Goal: Information Seeking & Learning: Learn about a topic

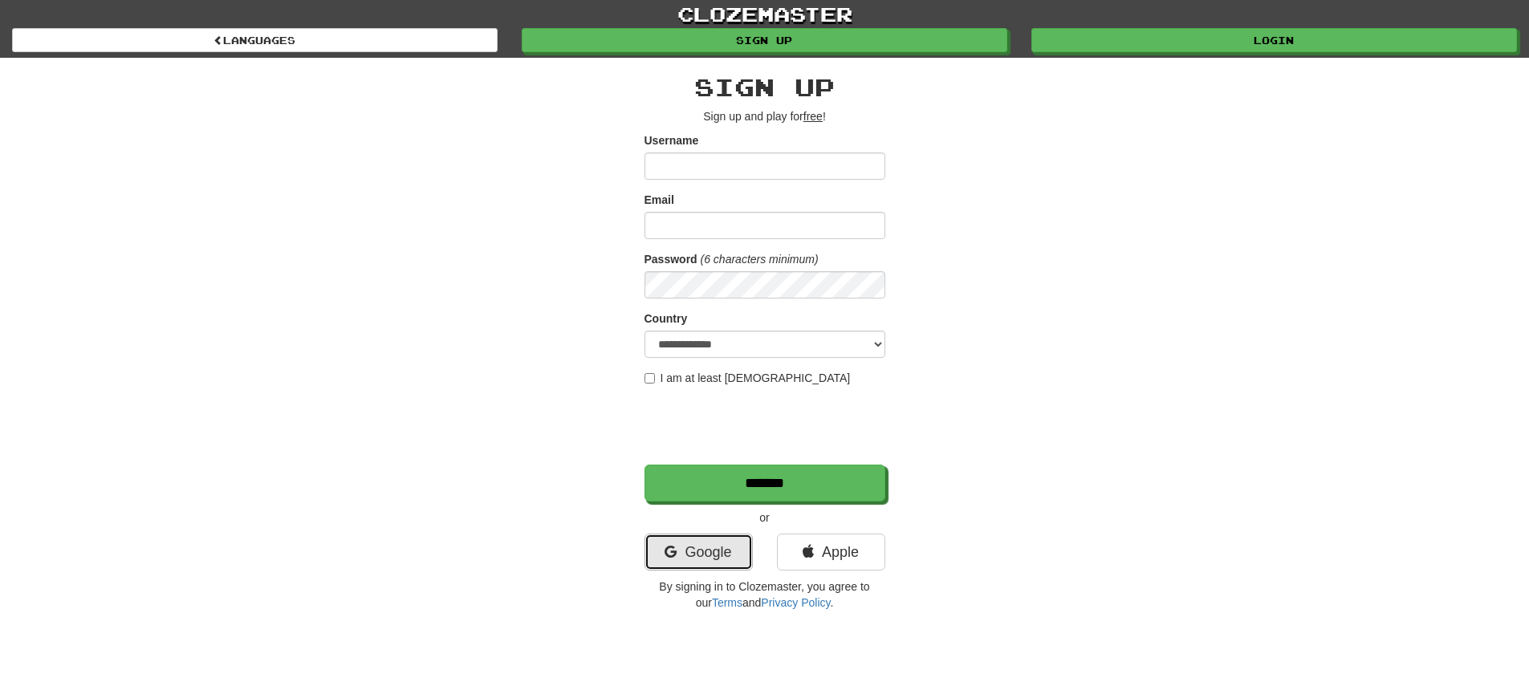
click at [718, 560] on link "Google" at bounding box center [699, 552] width 108 height 37
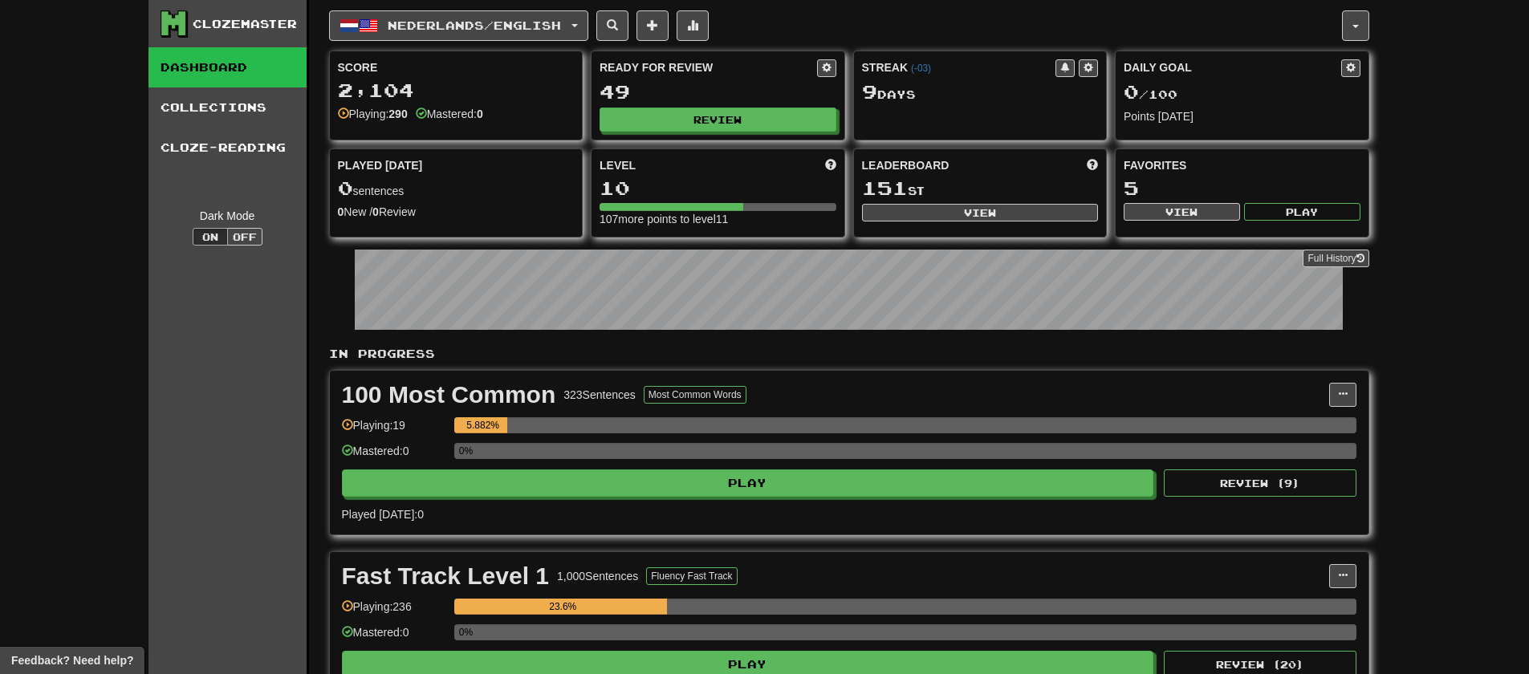
click at [715, 502] on div "100 Most Common 323 Sentences Most Common Words Manage Sentences Unpin from Das…" at bounding box center [849, 453] width 1039 height 164
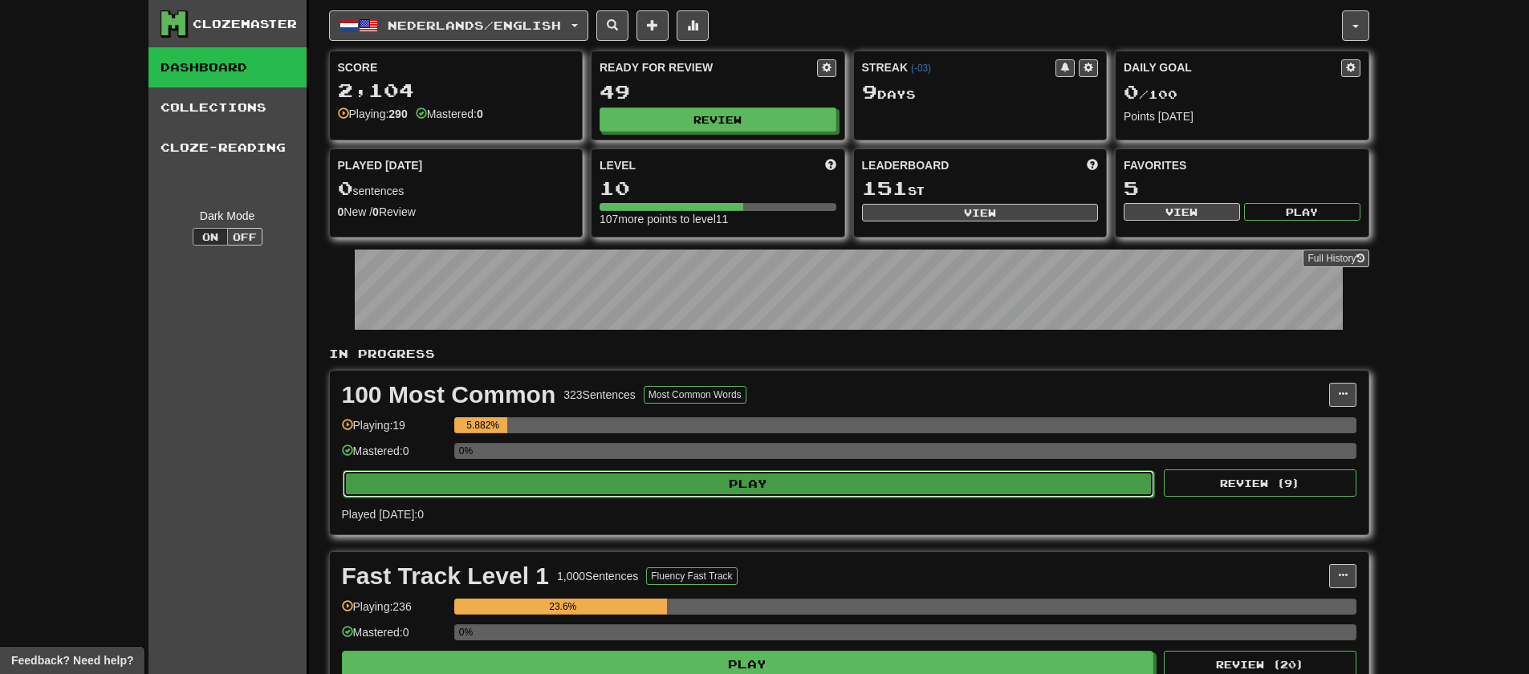
click at [715, 487] on button "Play" at bounding box center [749, 483] width 813 height 27
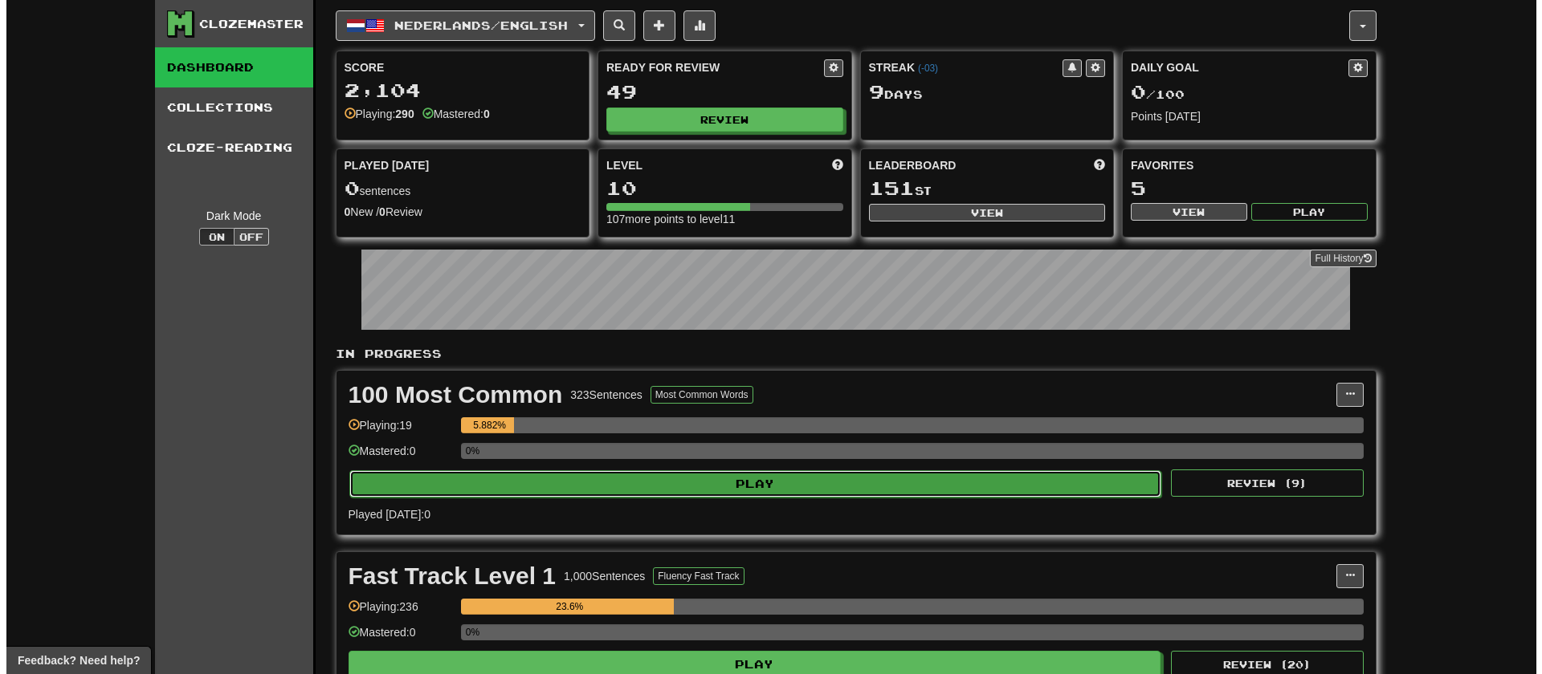
select select "**"
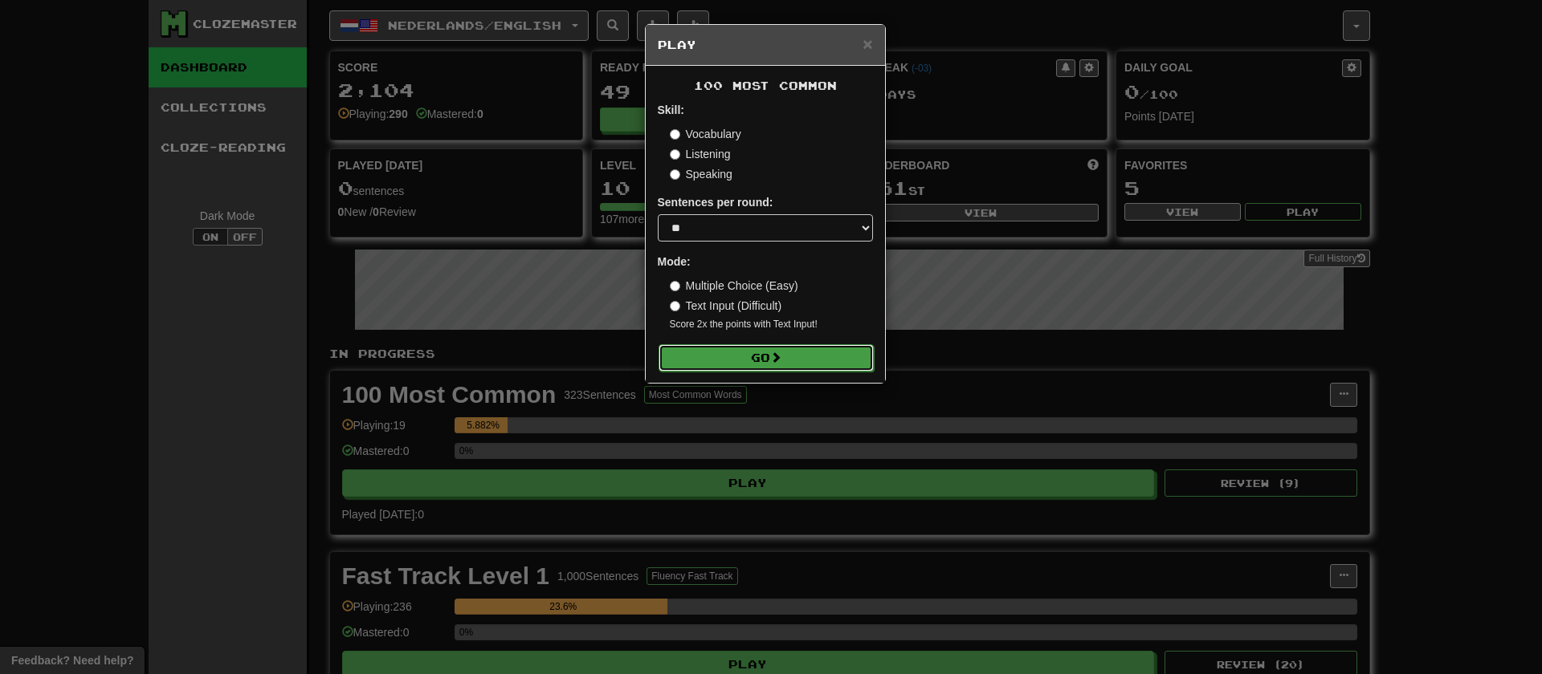
click at [768, 350] on button "Go" at bounding box center [765, 357] width 215 height 27
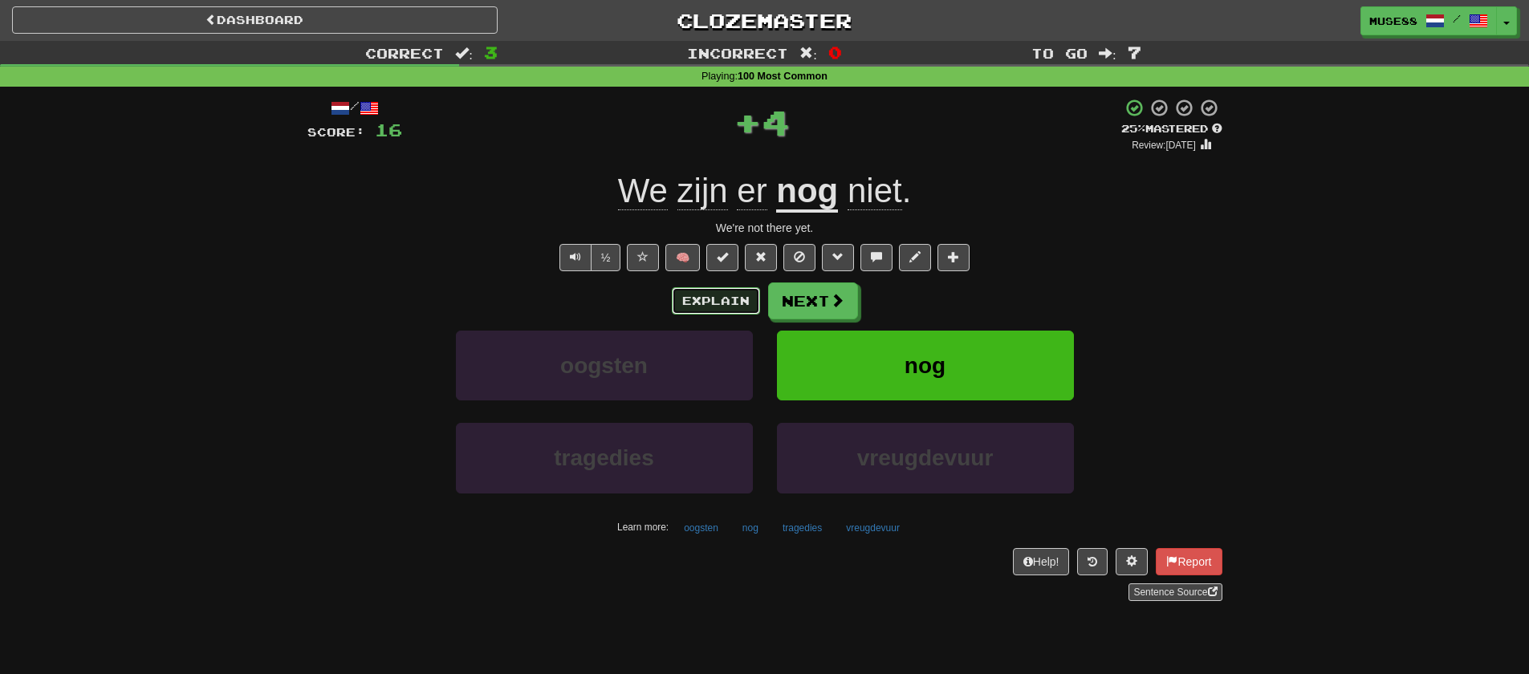
click at [686, 301] on button "Explain" at bounding box center [716, 300] width 88 height 27
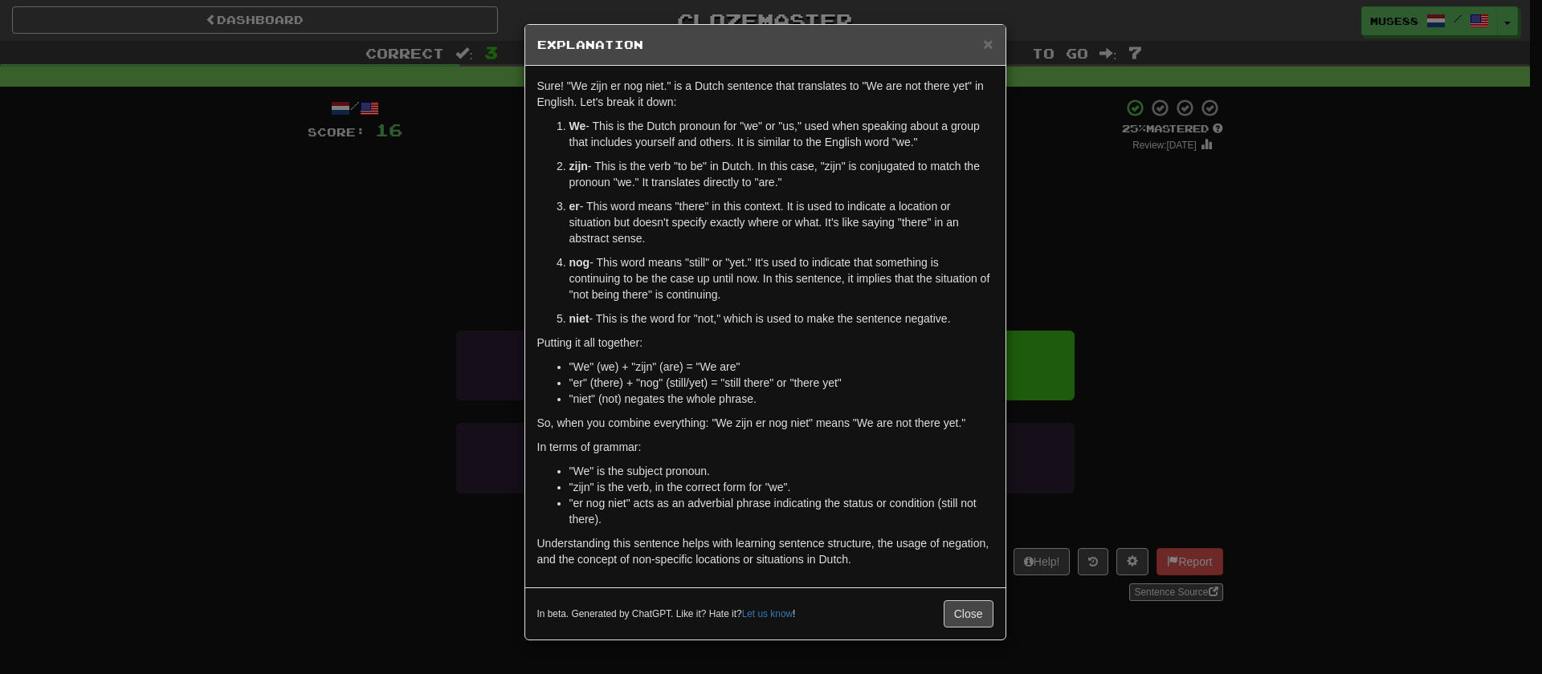
click at [368, 184] on div "× Explanation Sure! "We zijn er nog niet." is a Dutch sentence that translates …" at bounding box center [771, 337] width 1542 height 674
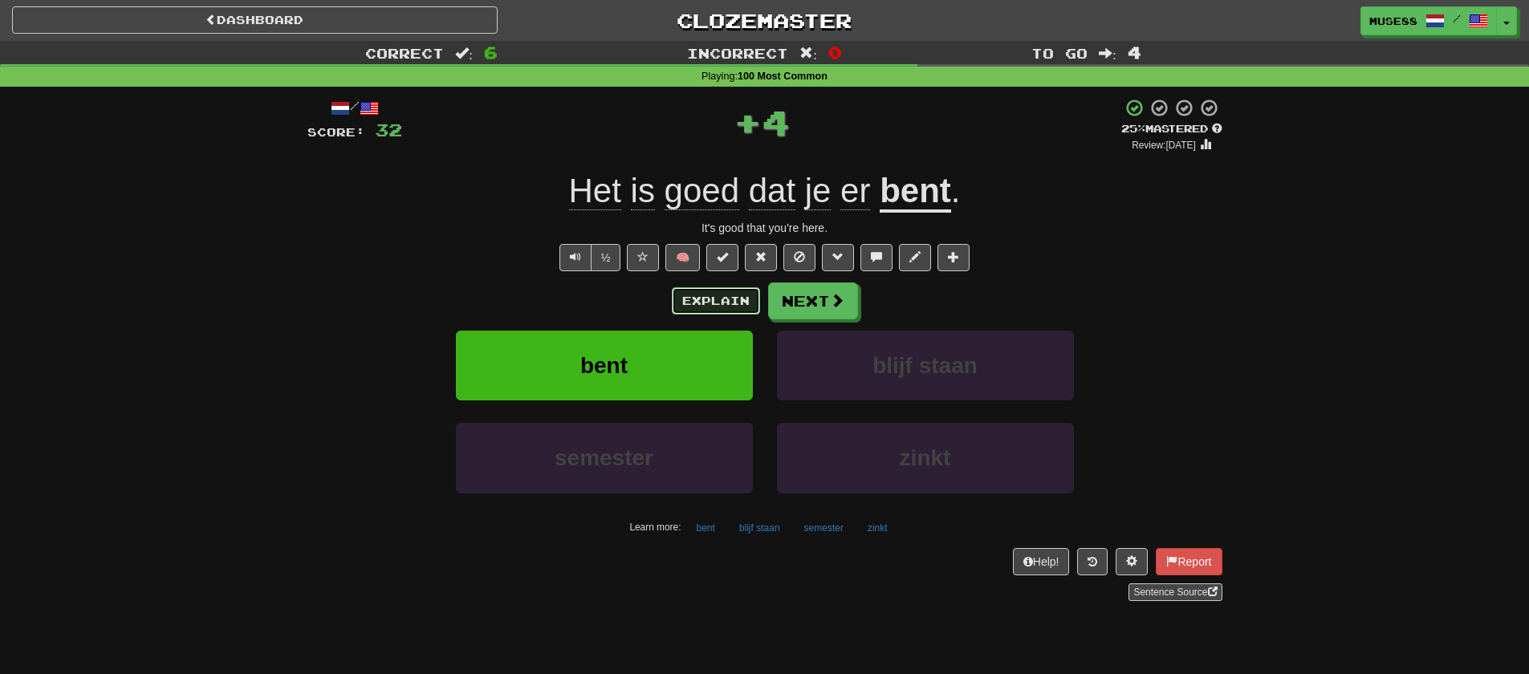
click at [700, 295] on button "Explain" at bounding box center [716, 300] width 88 height 27
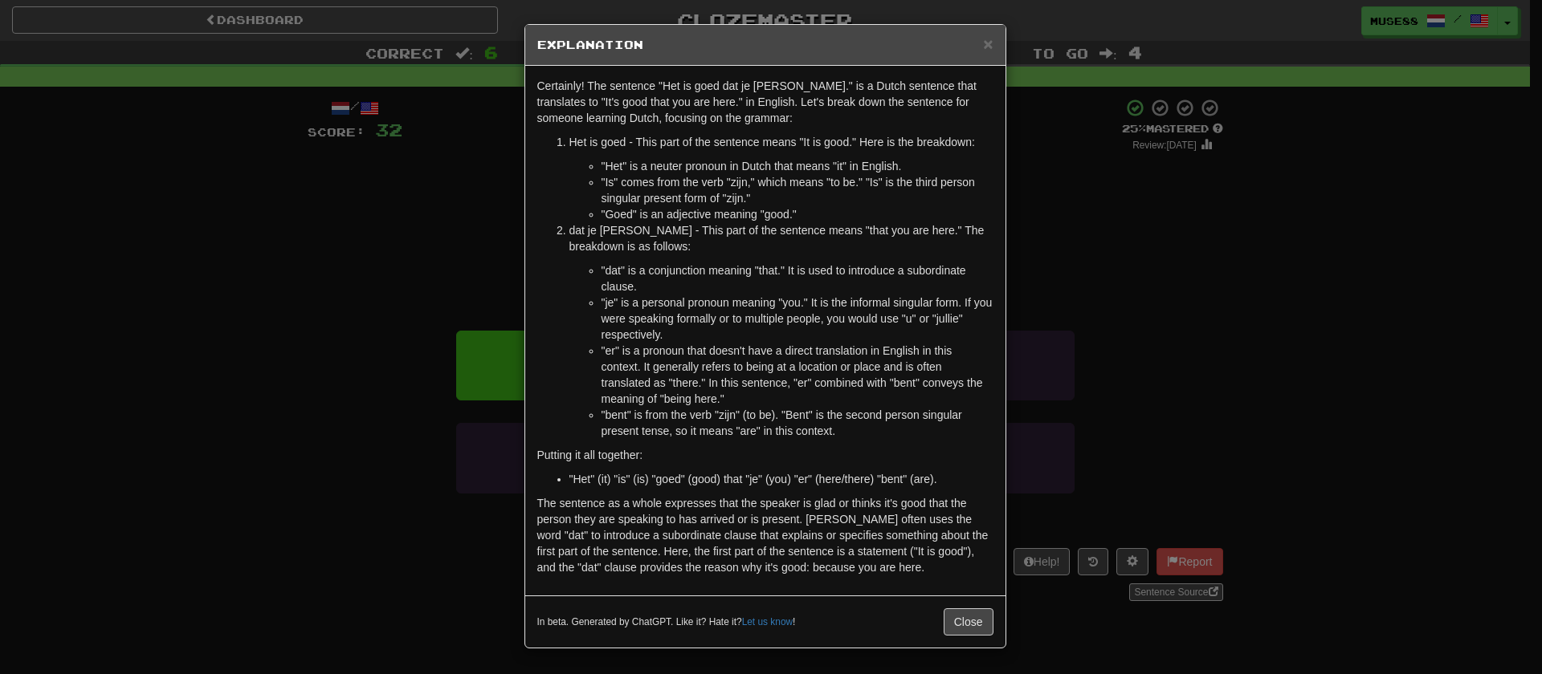
click at [463, 244] on div "× Explanation Certainly! The sentence "Het is goed dat je er bent." is a Dutch …" at bounding box center [771, 337] width 1542 height 674
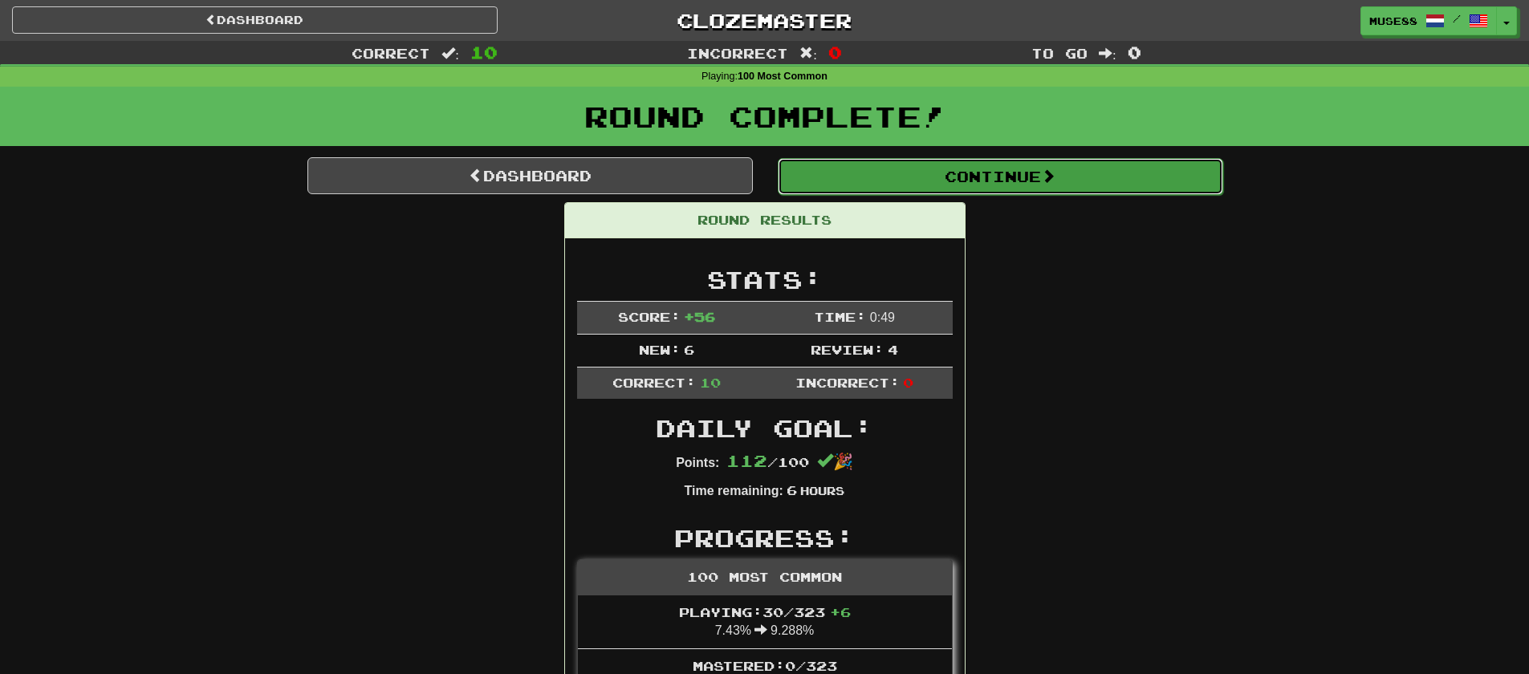
click at [918, 167] on button "Continue" at bounding box center [1001, 176] width 446 height 37
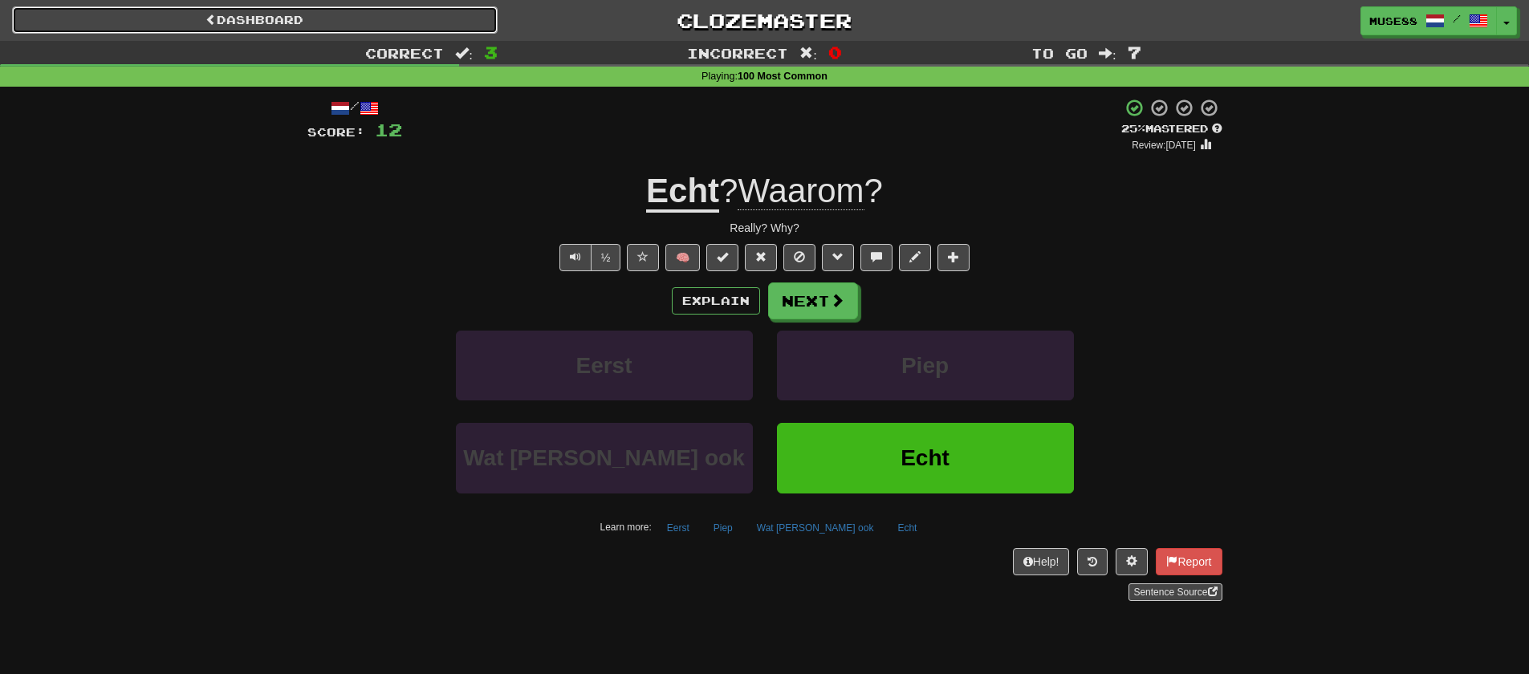
click at [327, 28] on link "Dashboard" at bounding box center [255, 19] width 486 height 27
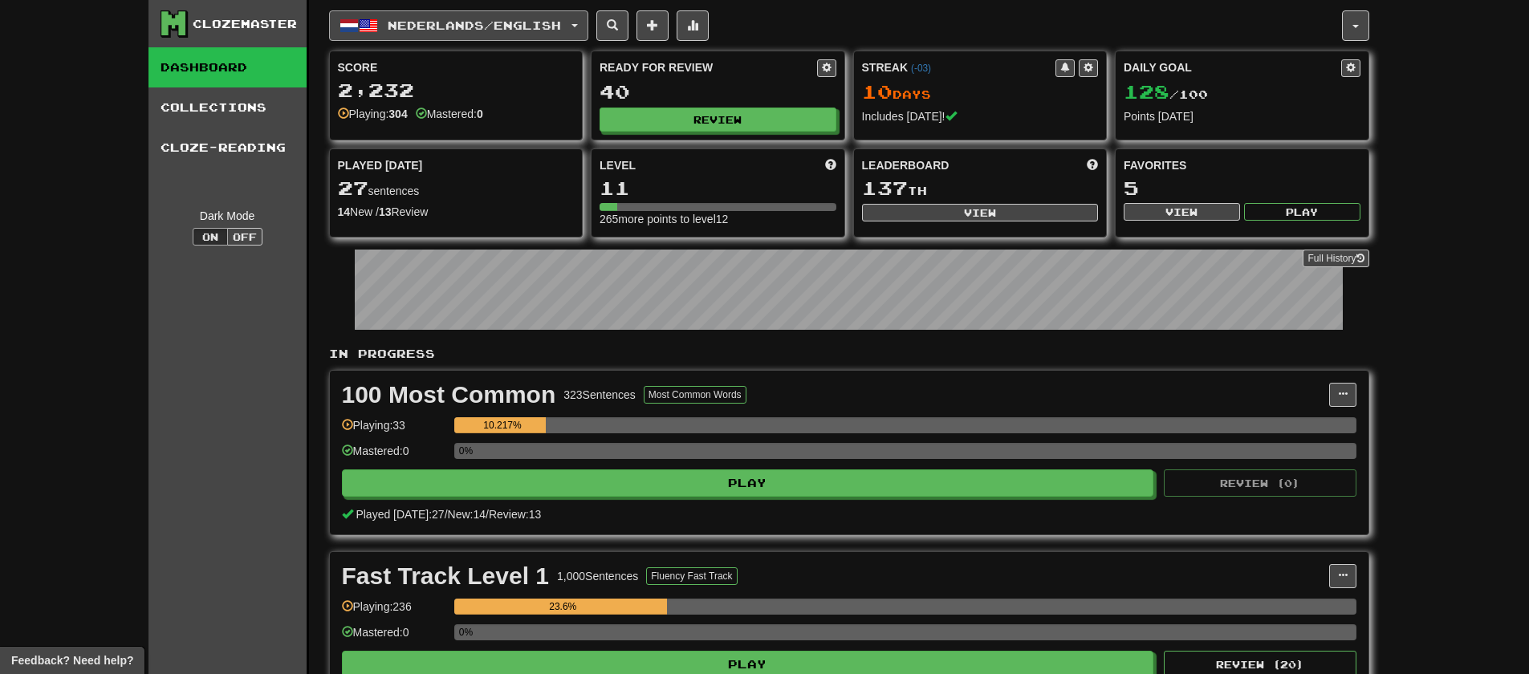
click at [517, 26] on span "Nederlands / English" at bounding box center [474, 25] width 173 height 14
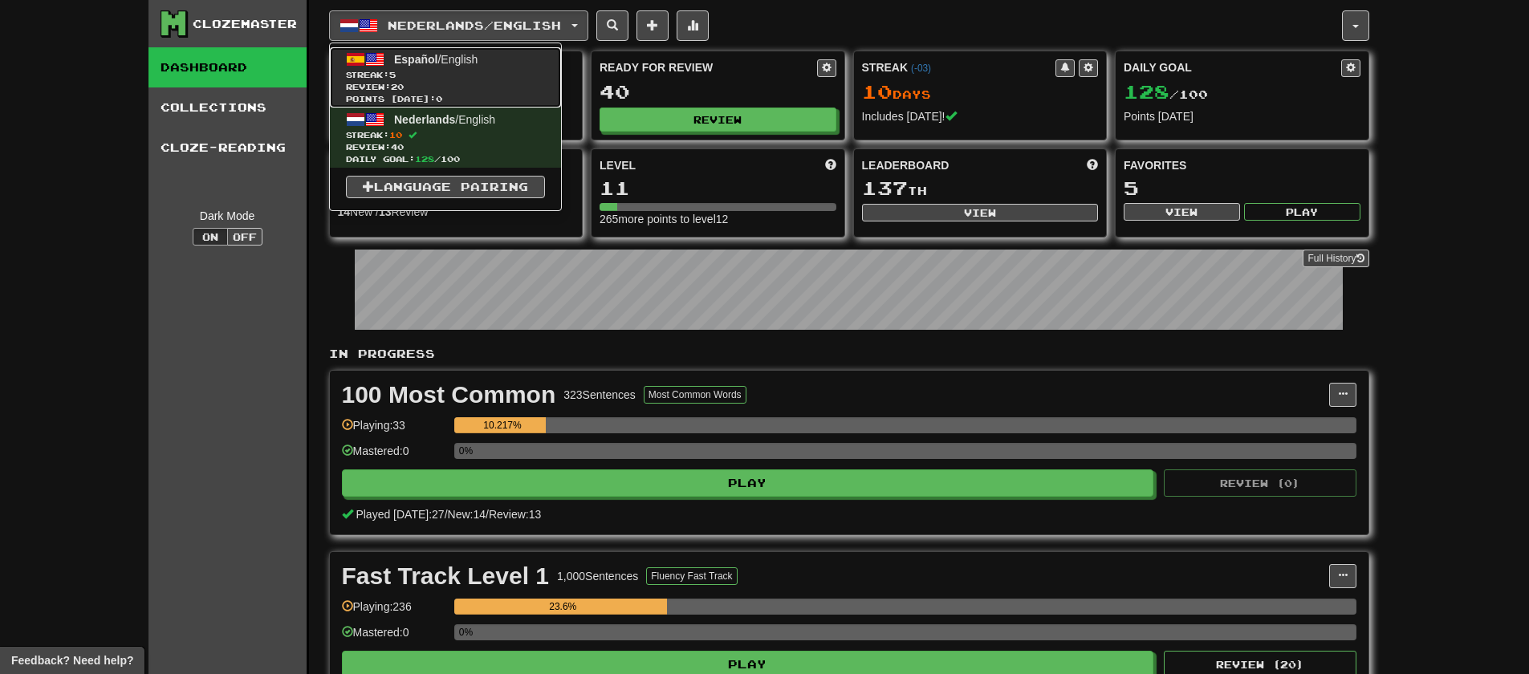
click at [483, 78] on span "Streak: 5" at bounding box center [445, 75] width 199 height 12
